Goal: Find specific page/section: Find specific page/section

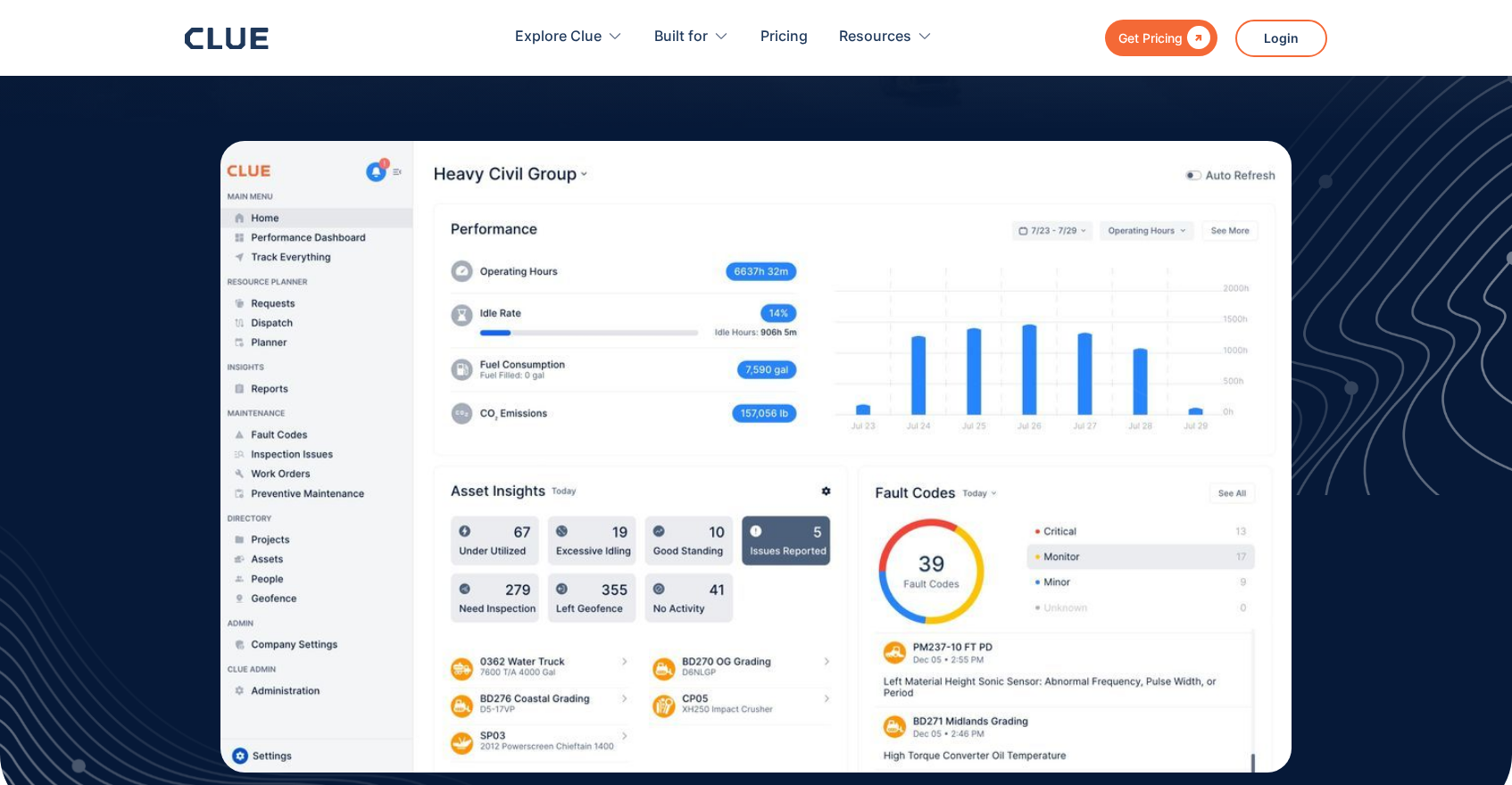
scroll to position [420, 0]
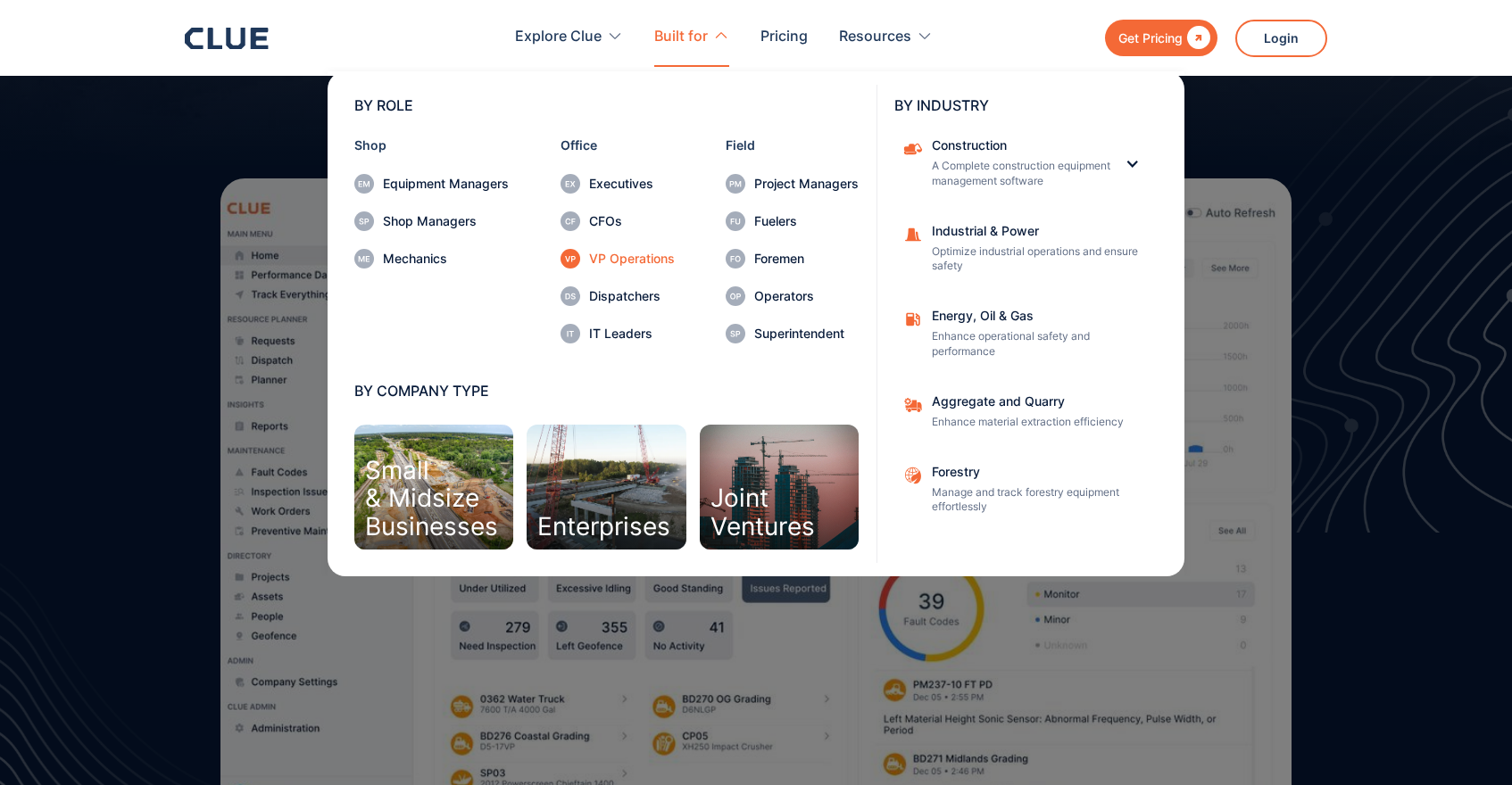
click at [619, 256] on div "VP Operations" at bounding box center [631, 258] width 85 height 13
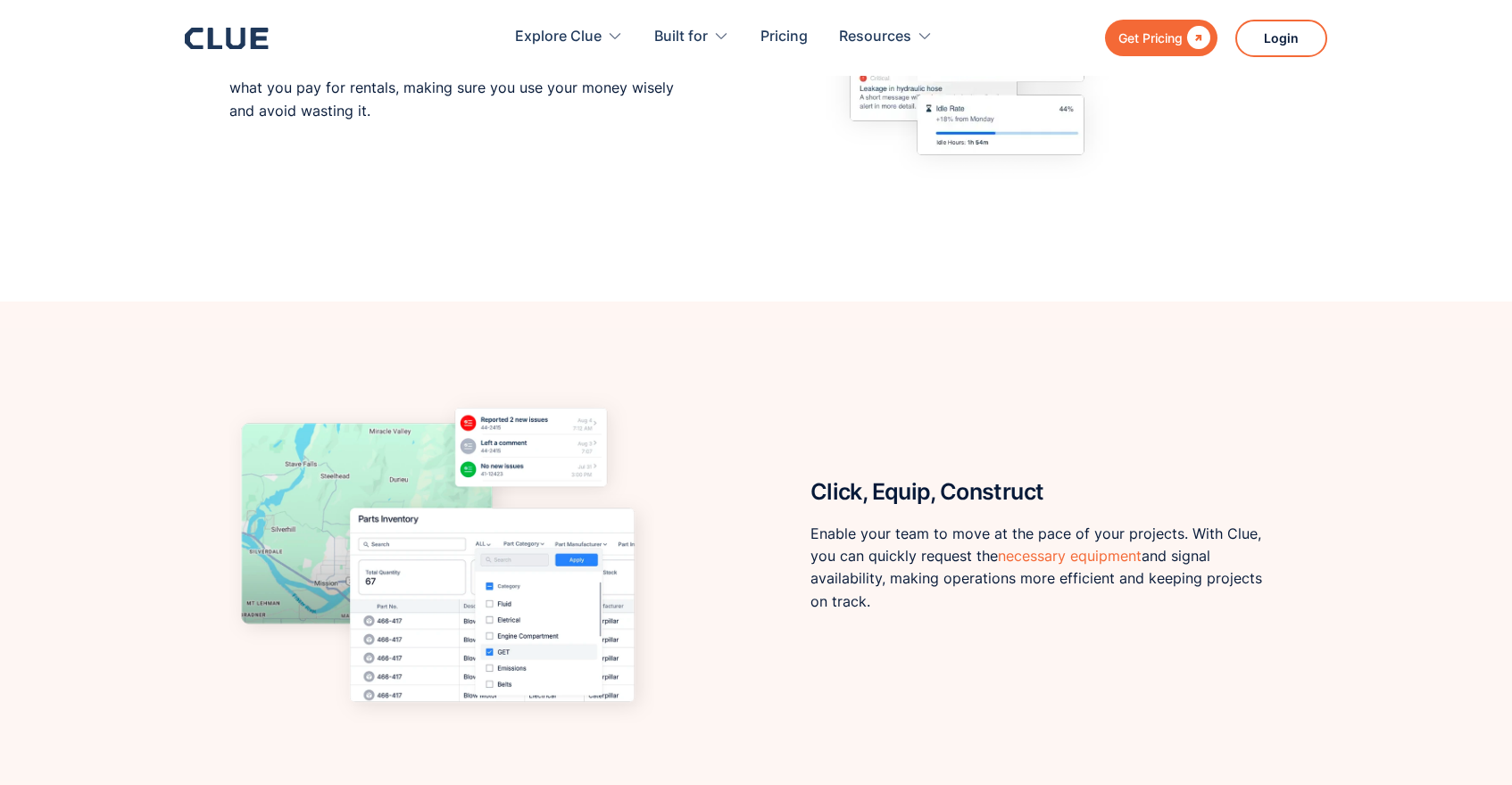
scroll to position [1586, 0]
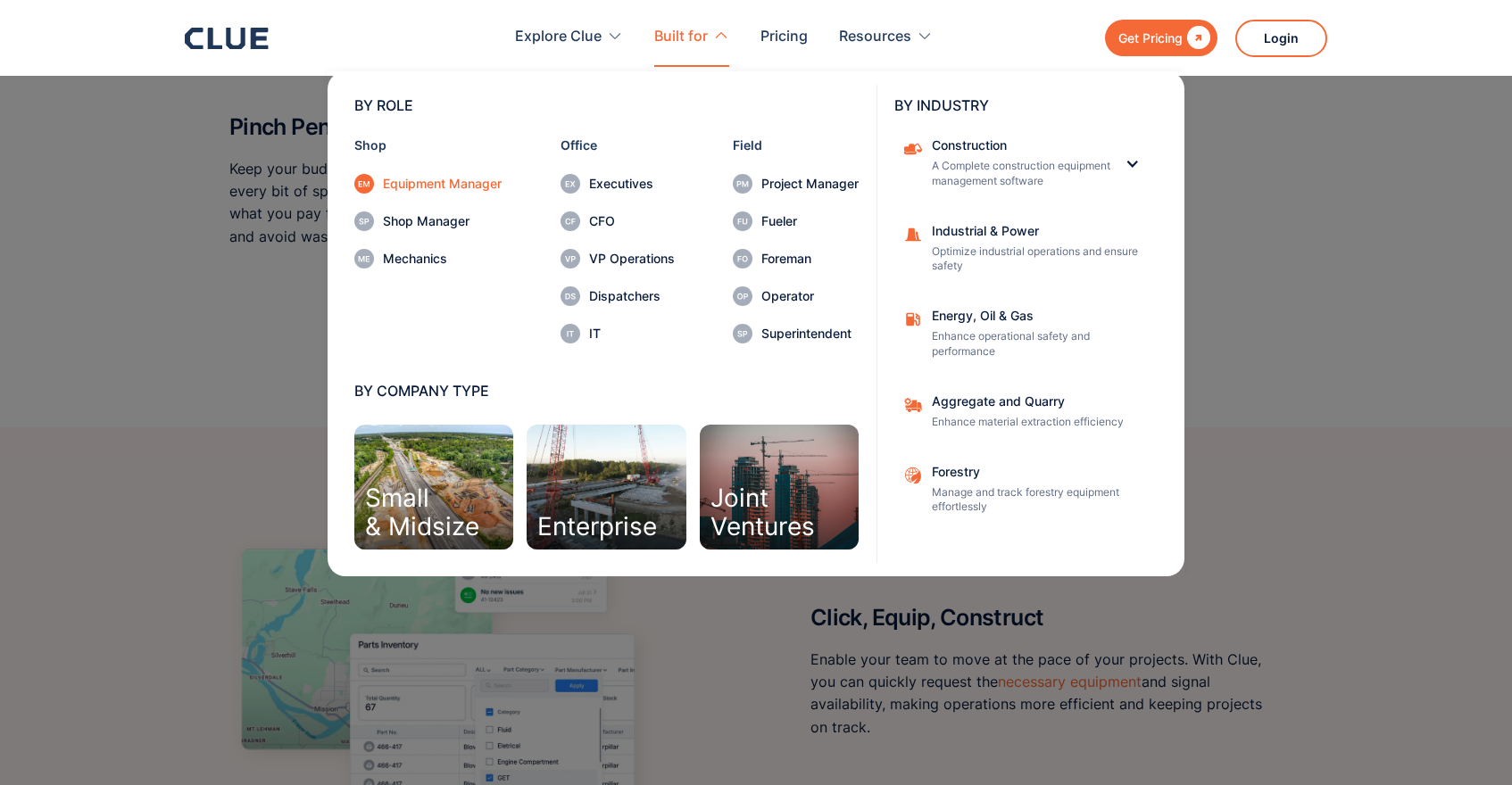
click at [464, 185] on div "Equipment Manager" at bounding box center [443, 184] width 119 height 13
